Goal: Find specific fact: Find specific page/section

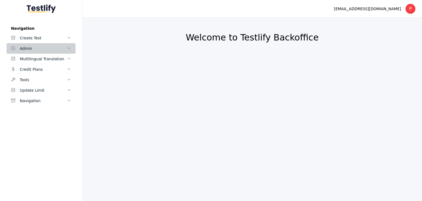
click at [58, 53] on link "Admin" at bounding box center [41, 48] width 69 height 10
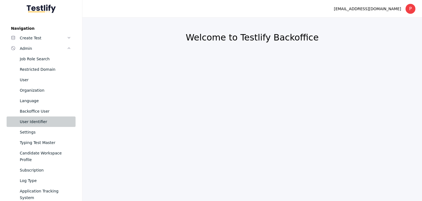
click at [38, 121] on div "User Identifier" at bounding box center [45, 121] width 51 height 7
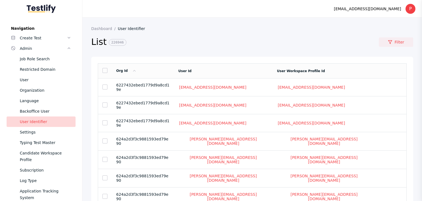
click at [397, 43] on link "Filter" at bounding box center [396, 41] width 34 height 9
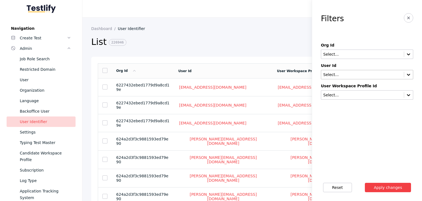
click at [338, 70] on div "Select..." at bounding box center [367, 74] width 92 height 9
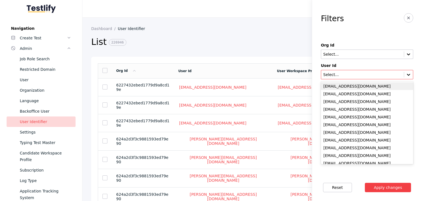
paste input "**********"
type input "**********"
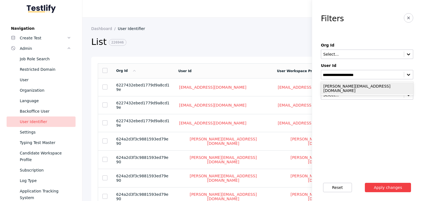
click at [343, 82] on div "[PERSON_NAME][EMAIL_ADDRESS][DOMAIN_NAME]" at bounding box center [367, 88] width 92 height 12
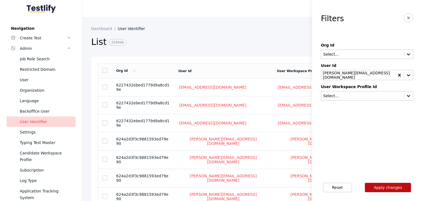
click at [379, 188] on button "Apply changes" at bounding box center [388, 187] width 46 height 9
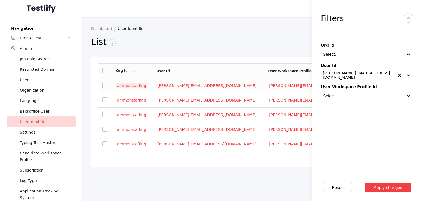
click at [121, 85] on link "ammonstaffing" at bounding box center [131, 85] width 31 height 5
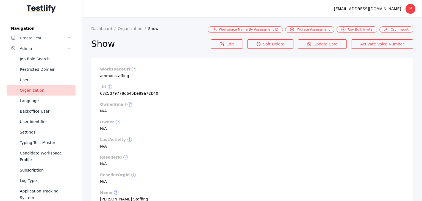
click at [114, 75] on section "workspaceUrl ? ammonstaffing" at bounding box center [252, 72] width 305 height 11
copy section "ammonstaffing"
